Goal: Information Seeking & Learning: Check status

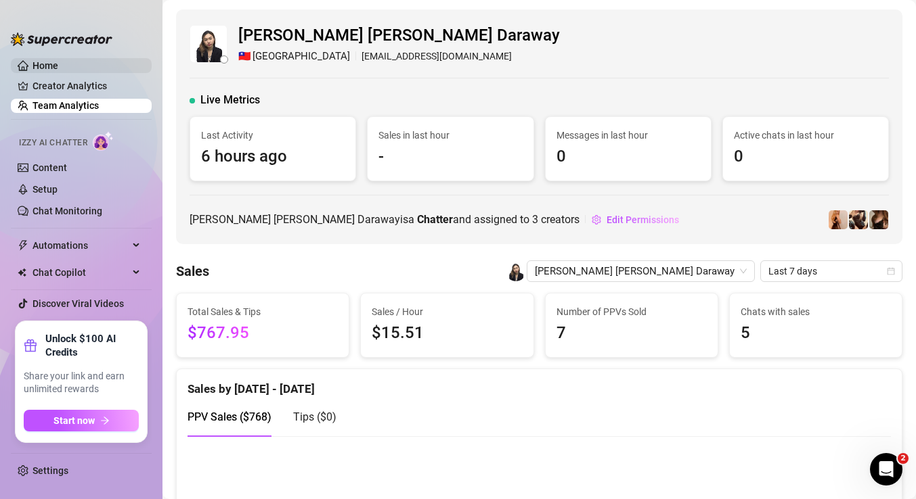
click at [58, 71] on link "Home" at bounding box center [45, 65] width 26 height 11
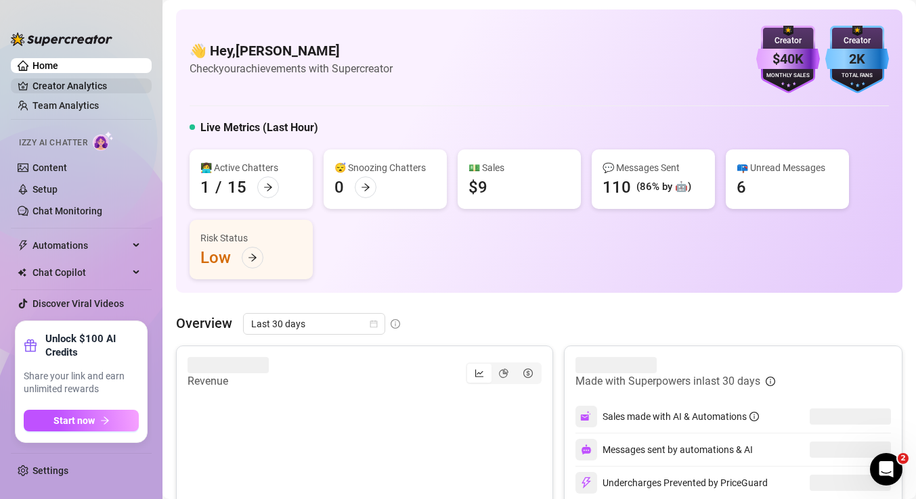
click at [125, 91] on link "Creator Analytics" at bounding box center [86, 86] width 108 height 22
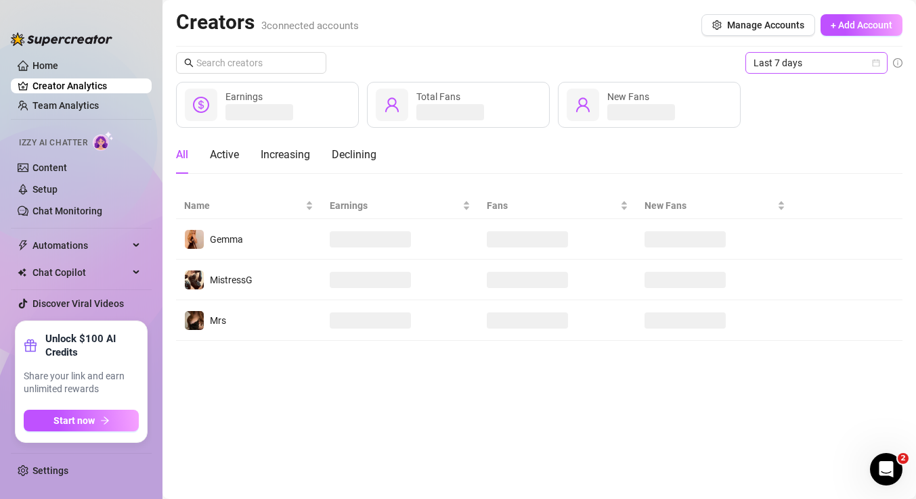
click at [875, 64] on icon "calendar" at bounding box center [876, 63] width 8 height 8
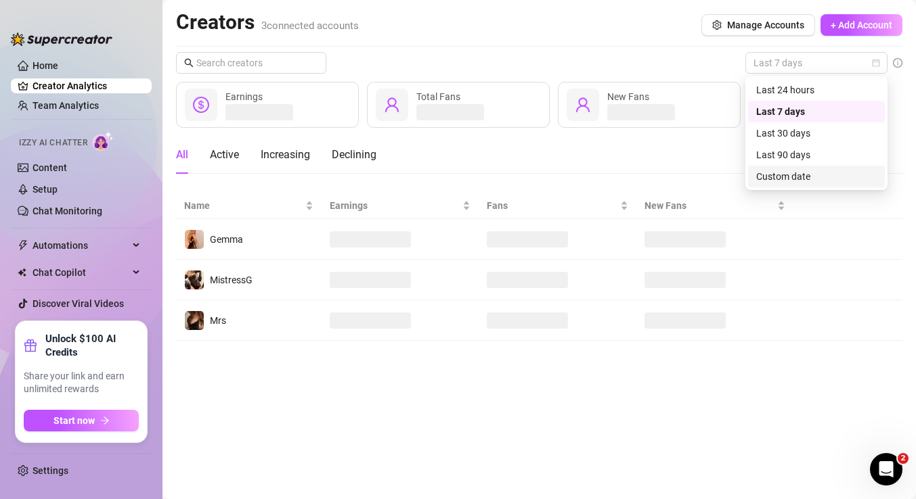
click at [802, 168] on div "Custom date" at bounding box center [816, 177] width 137 height 22
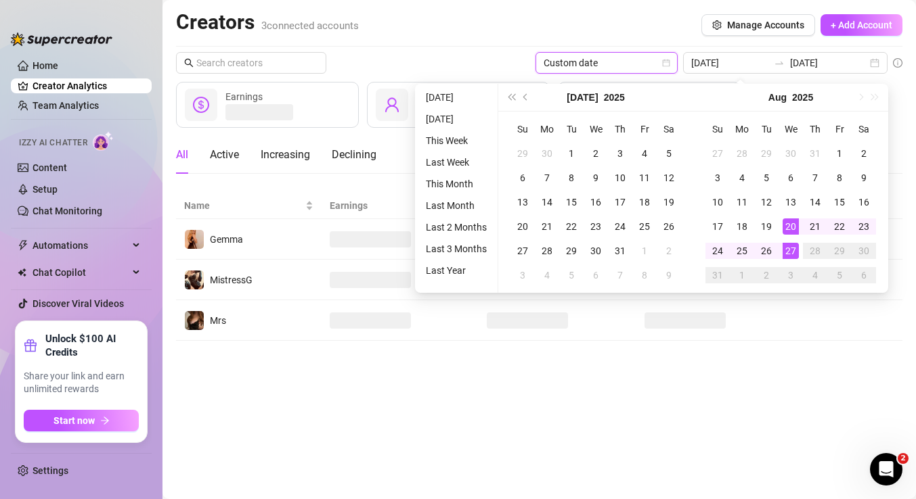
click at [860, 96] on div "[DATE]" at bounding box center [790, 98] width 195 height 28
type input "[DATE]"
click at [744, 227] on div "18" at bounding box center [742, 227] width 16 height 16
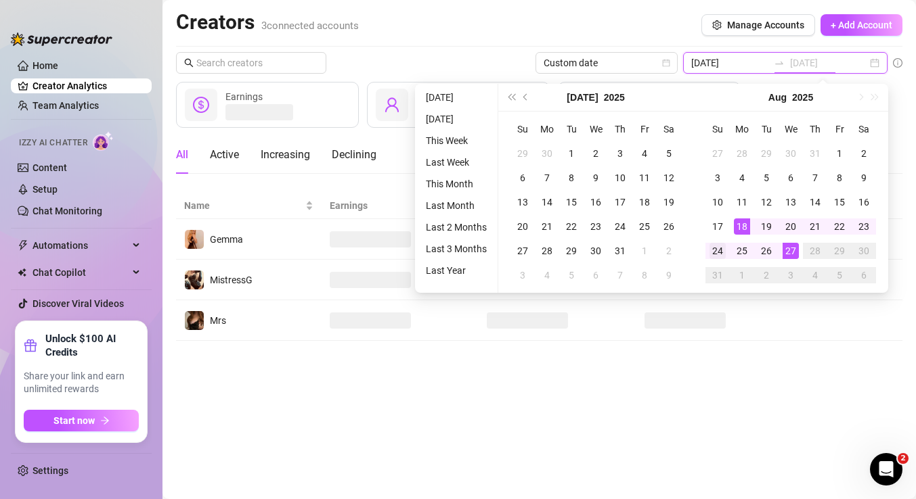
type input "[DATE]"
click at [716, 254] on div "24" at bounding box center [717, 251] width 16 height 16
